Goal: Find specific page/section

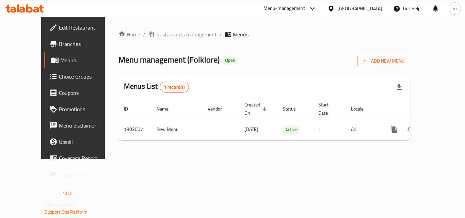
click at [365, 6] on div "[GEOGRAPHIC_DATA]" at bounding box center [359, 8] width 45 height 7
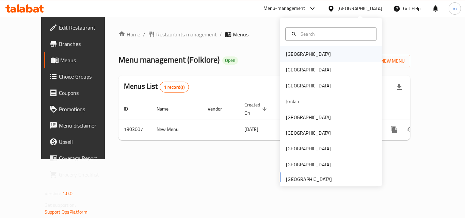
click at [302, 55] on div "[GEOGRAPHIC_DATA]" at bounding box center [308, 54] width 56 height 16
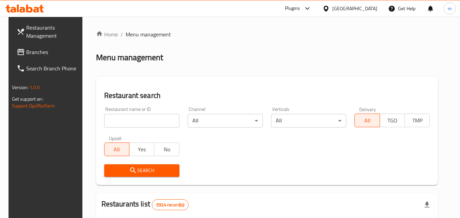
click at [31, 54] on span "Branches" at bounding box center [53, 52] width 54 height 8
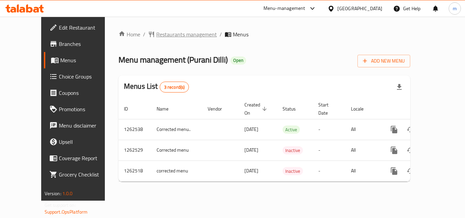
click at [164, 33] on span "Restaurants management" at bounding box center [186, 34] width 61 height 8
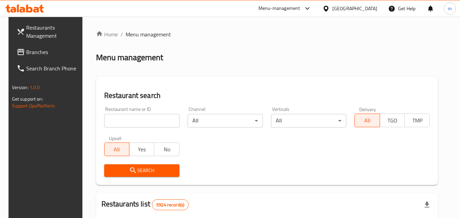
click at [134, 123] on input "search" at bounding box center [141, 121] width 75 height 14
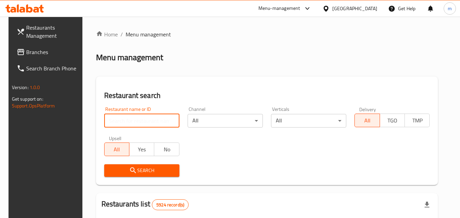
paste input "685561"
type input "685561"
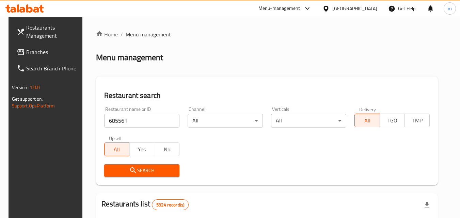
click at [131, 169] on icon "submit" at bounding box center [133, 170] width 8 height 8
